Goal: Transaction & Acquisition: Purchase product/service

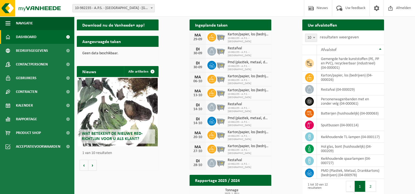
click at [236, 24] on div "Ingeplande taken Bekijk uw kalender" at bounding box center [231, 24] width 82 height 11
click at [261, 34] on span "Bekijk uw kalender" at bounding box center [247, 36] width 28 height 4
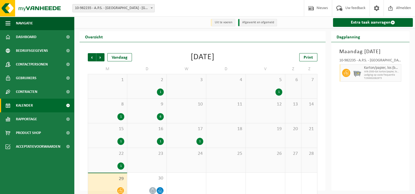
scroll to position [9, 0]
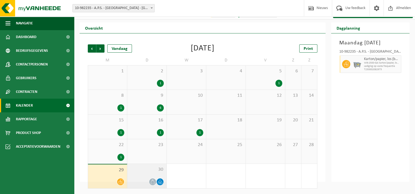
click at [150, 175] on div "30" at bounding box center [146, 176] width 39 height 24
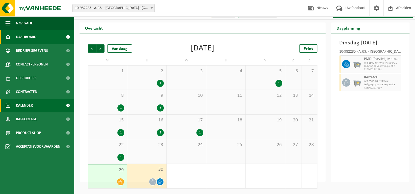
click at [40, 38] on link "Dashboard" at bounding box center [37, 37] width 74 height 14
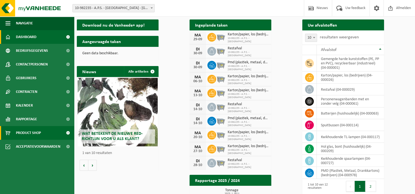
click at [68, 133] on span at bounding box center [68, 133] width 12 height 14
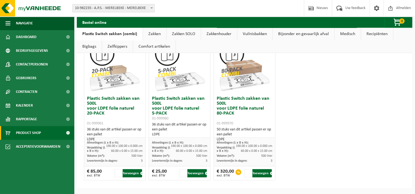
scroll to position [374, 0]
click at [337, 30] on button "Toevoegen" at bounding box center [326, 26] width 19 height 8
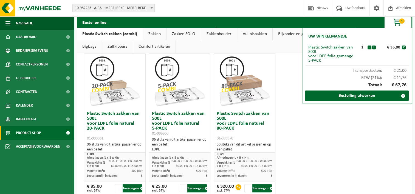
scroll to position [319, 0]
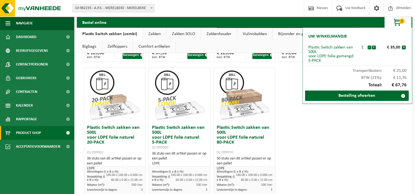
click at [370, 46] on button "-" at bounding box center [370, 48] width 4 height 4
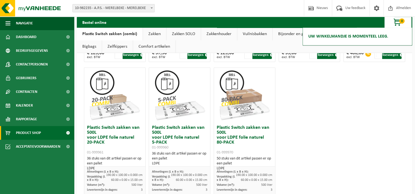
scroll to position [347, 0]
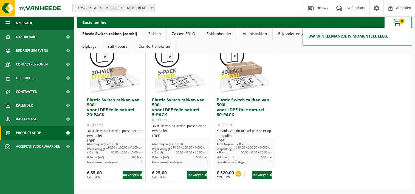
click at [261, 32] on button "Toevoegen" at bounding box center [261, 27] width 19 height 8
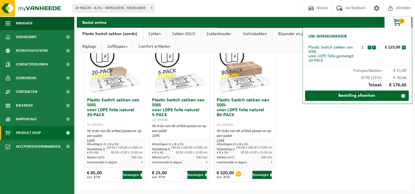
click at [369, 46] on button "-" at bounding box center [370, 48] width 4 height 4
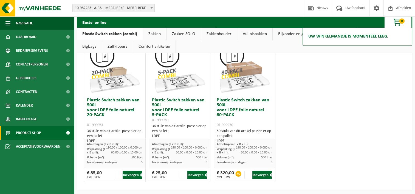
click at [337, 32] on button "Toevoegen" at bounding box center [326, 27] width 19 height 8
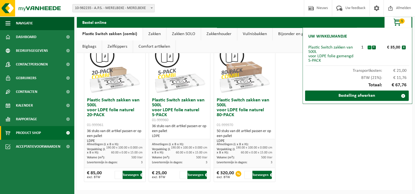
click at [368, 48] on button "-" at bounding box center [370, 48] width 4 height 4
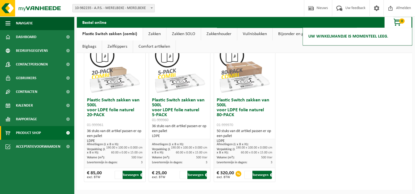
click at [271, 32] on button "Toevoegen" at bounding box center [261, 27] width 19 height 8
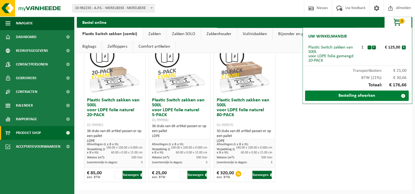
click at [349, 97] on link "Bestelling afwerken" at bounding box center [357, 96] width 104 height 10
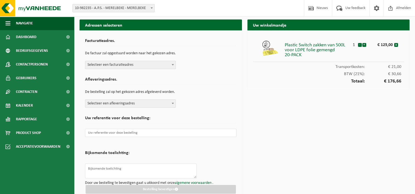
click at [167, 67] on span "Selecteer een facturatieadres" at bounding box center [130, 65] width 90 height 8
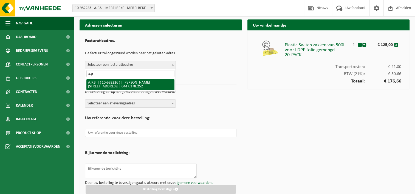
type input "a.p"
select select "162447"
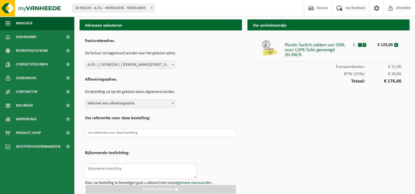
click at [169, 103] on span "Selecteer een afleveringsadres" at bounding box center [130, 104] width 90 height 8
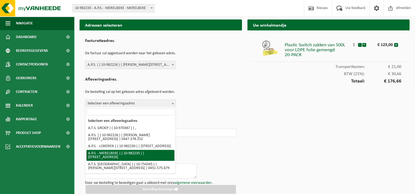
select select "162451"
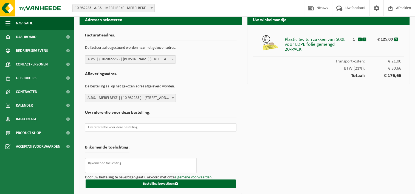
scroll to position [7, 0]
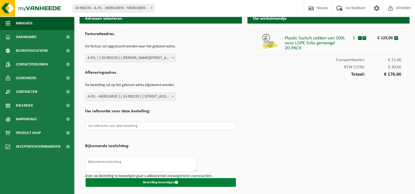
click at [161, 182] on button "Bestelling bevestigen" at bounding box center [161, 182] width 150 height 9
